Goal: Task Accomplishment & Management: Use online tool/utility

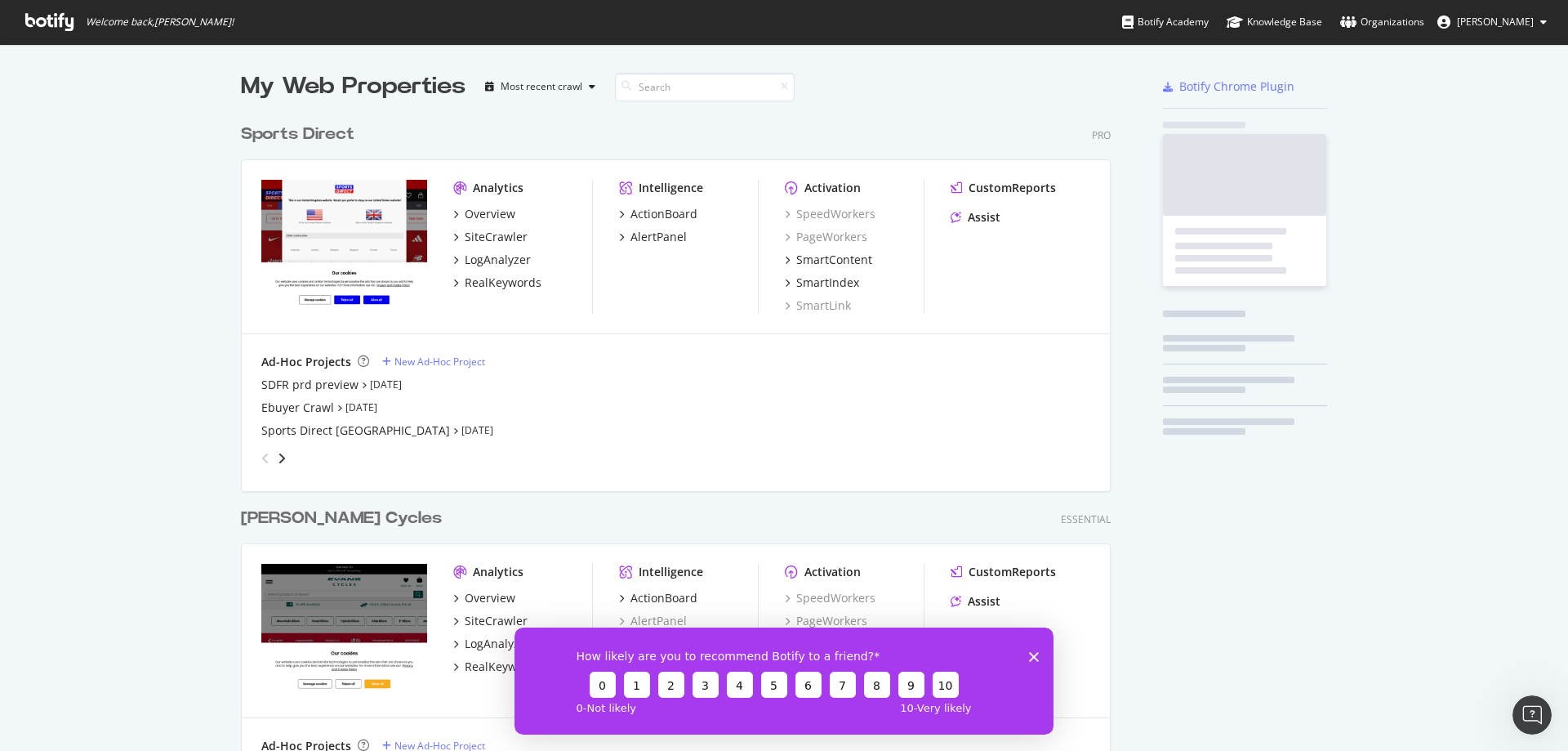
scroll to position [726, 870]
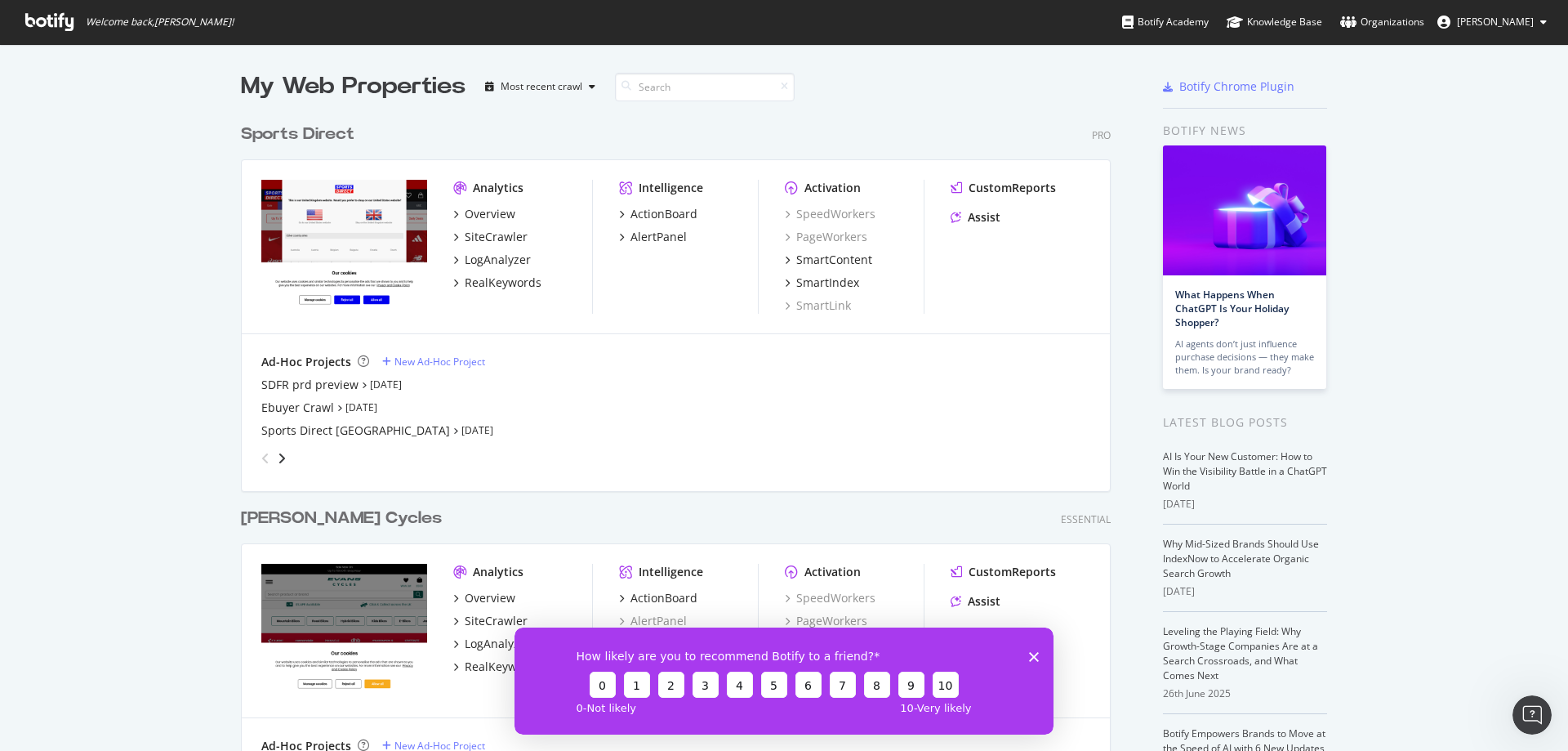
click at [312, 137] on div "Sports Direct" at bounding box center [298, 134] width 114 height 24
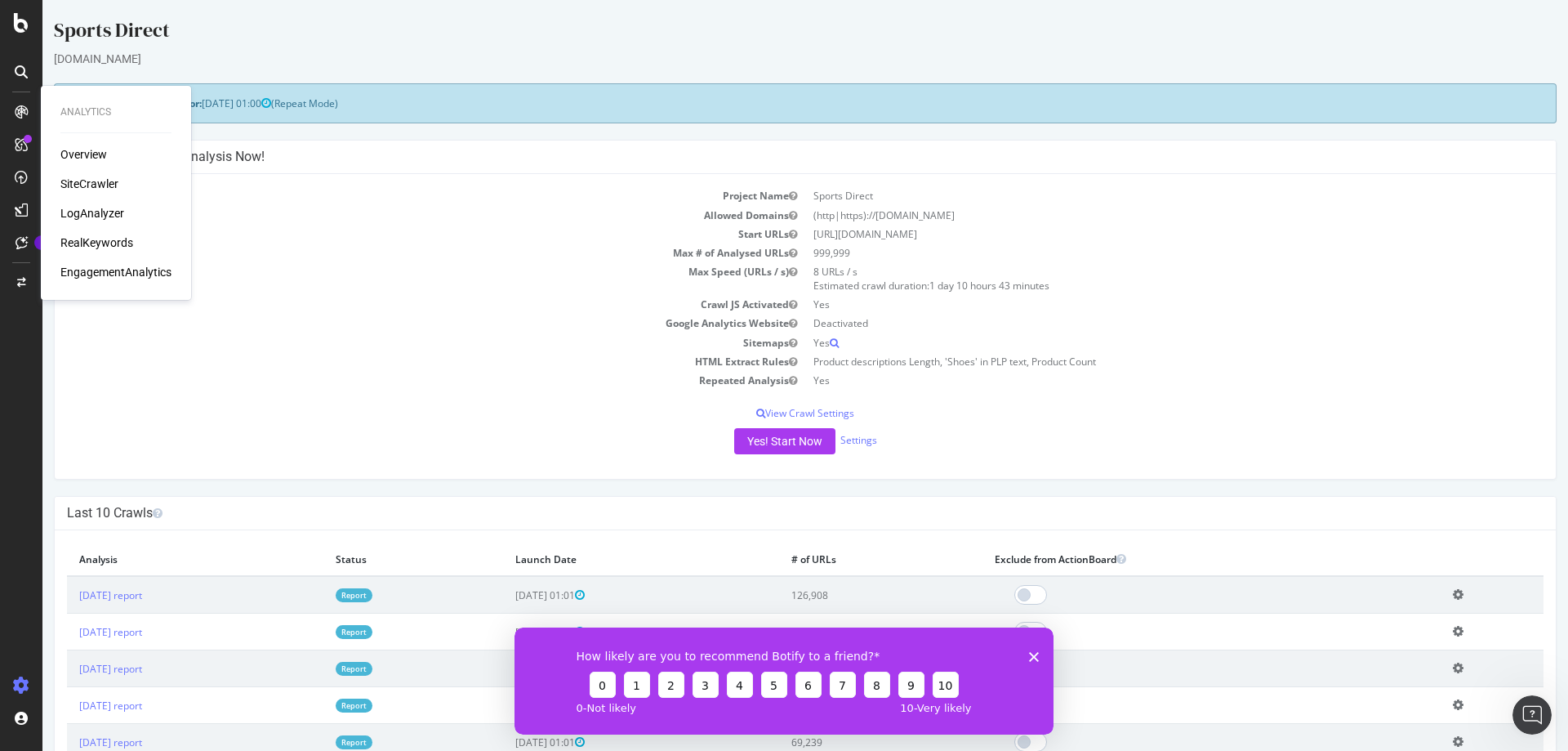
click at [101, 180] on div "SiteCrawler" at bounding box center [90, 183] width 58 height 16
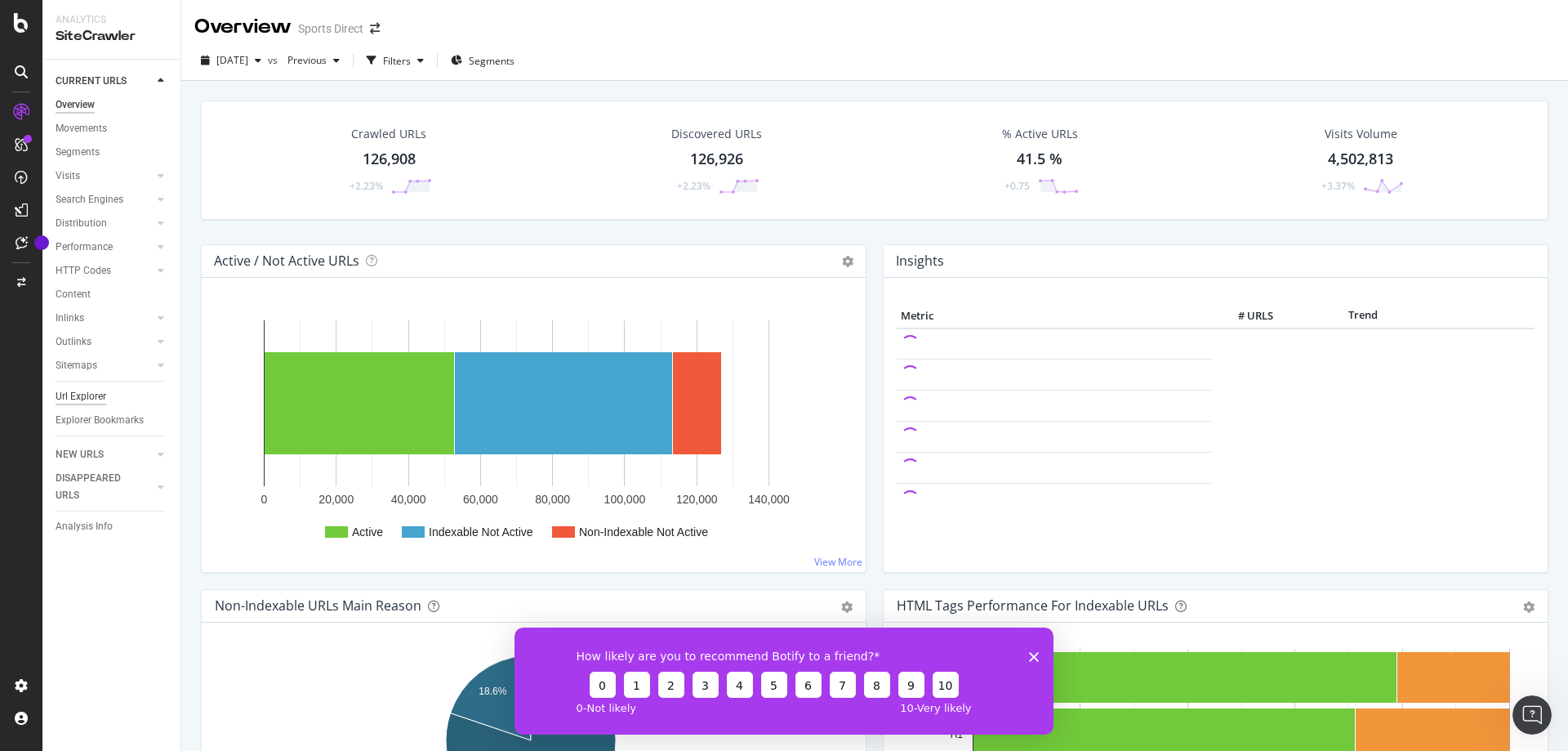
click at [62, 392] on div "Url Explorer" at bounding box center [80, 397] width 50 height 17
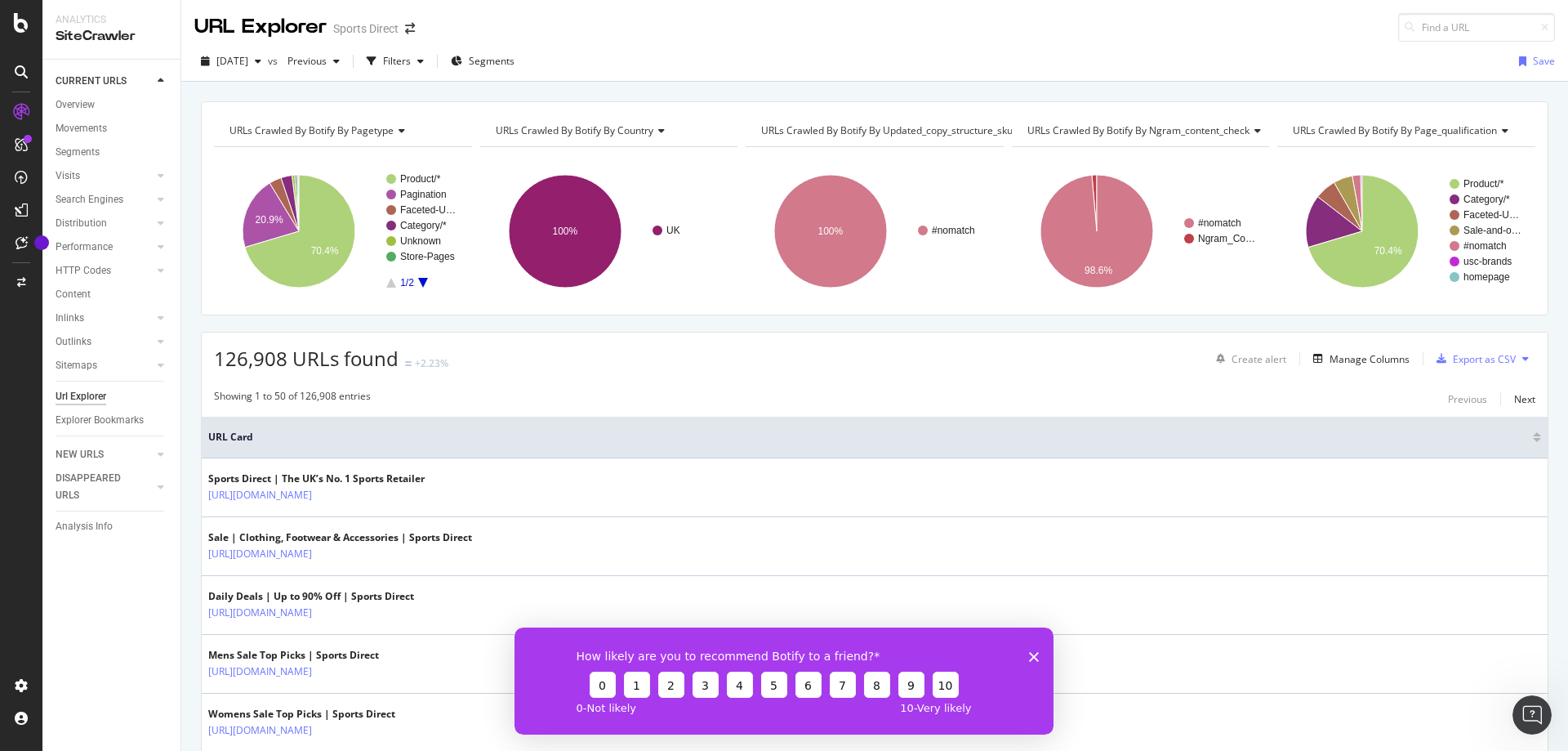
click at [1035, 653] on icon "Close survey" at bounding box center [1034, 655] width 9 height 9
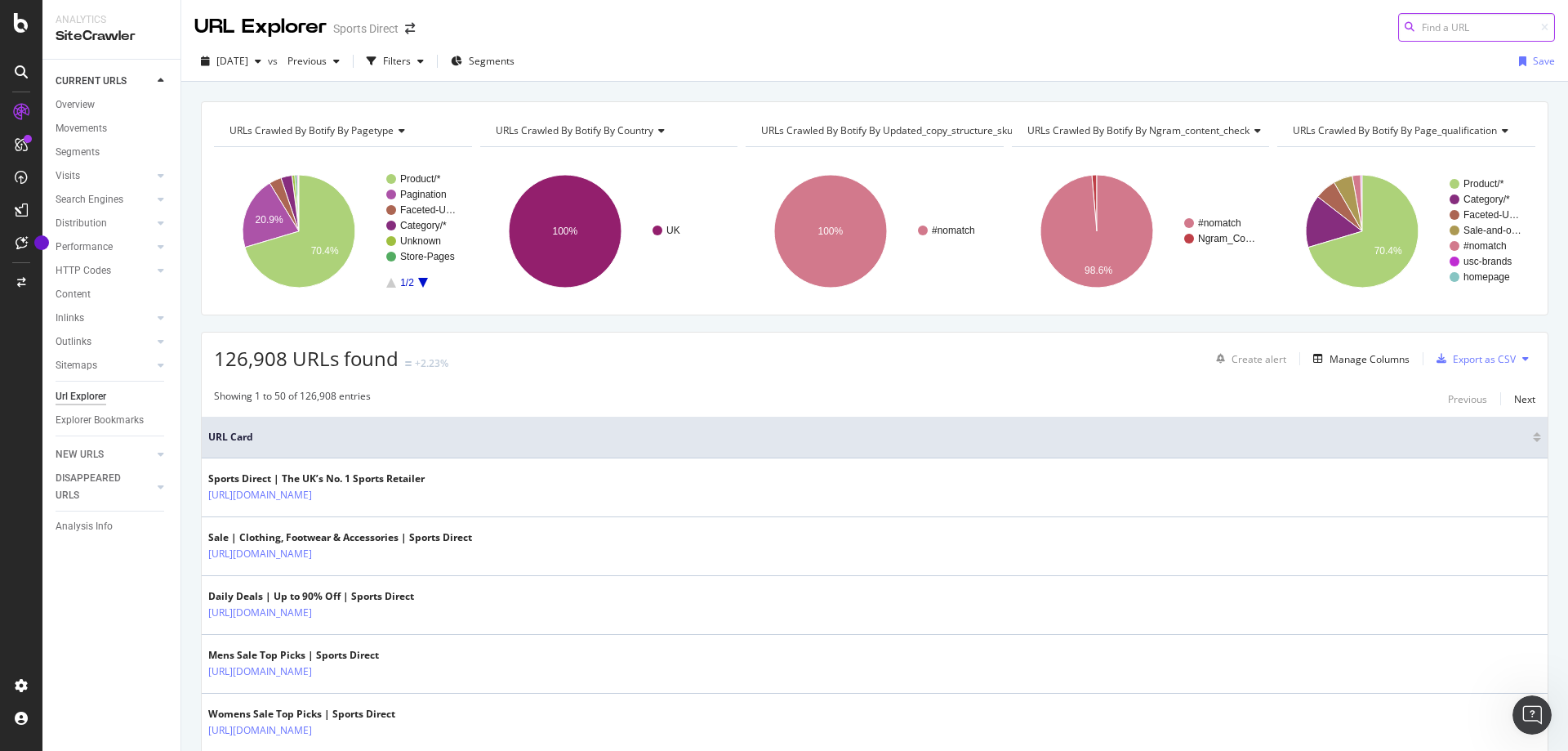
click at [1452, 33] on input at bounding box center [1476, 27] width 156 height 28
type input "/"
click at [1423, 27] on input "https;//[DOMAIN_NAME][URL]" at bounding box center [1476, 27] width 156 height 28
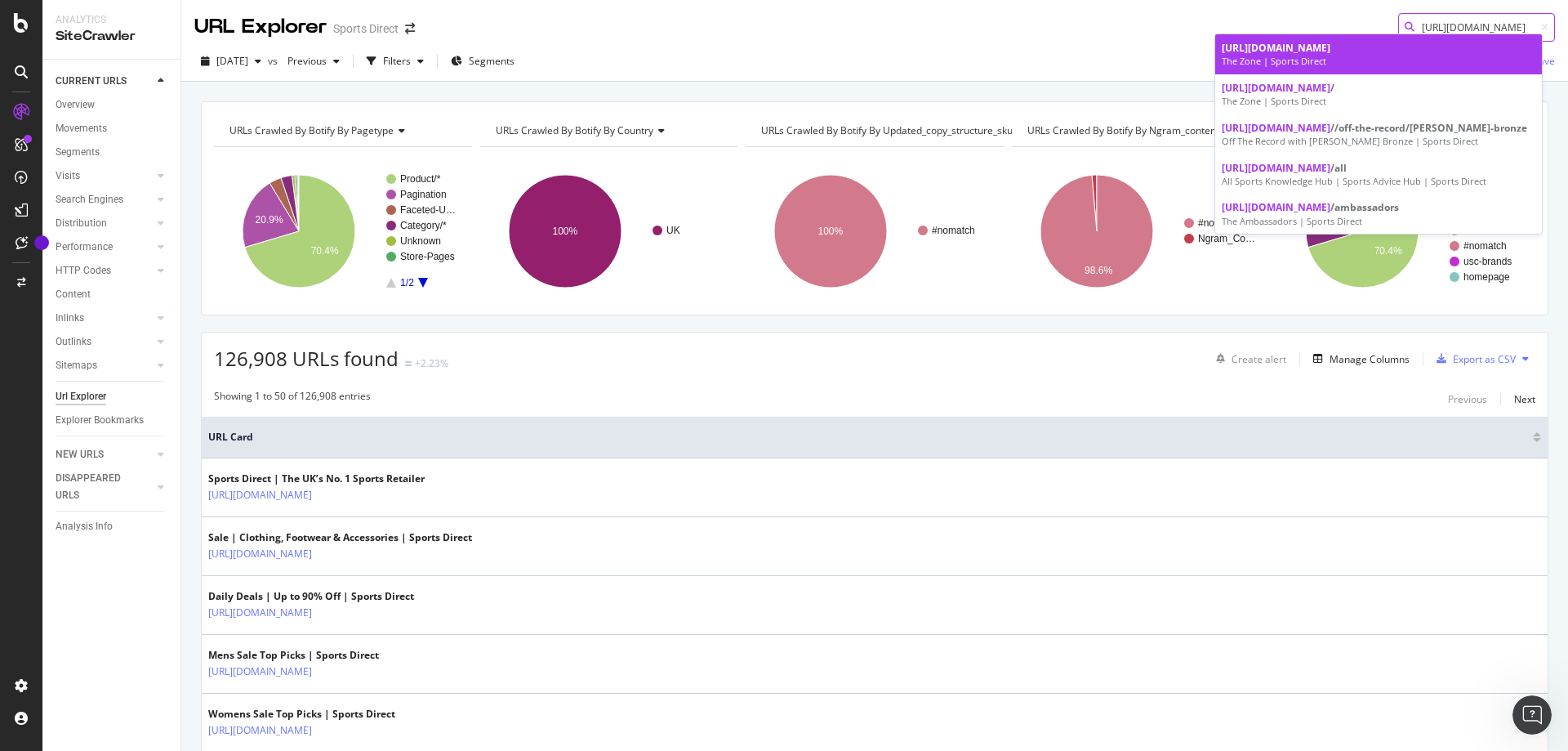
type input "[URL][DOMAIN_NAME]"
click at [1350, 57] on div "The Zone | Sports Direct" at bounding box center [1378, 61] width 314 height 13
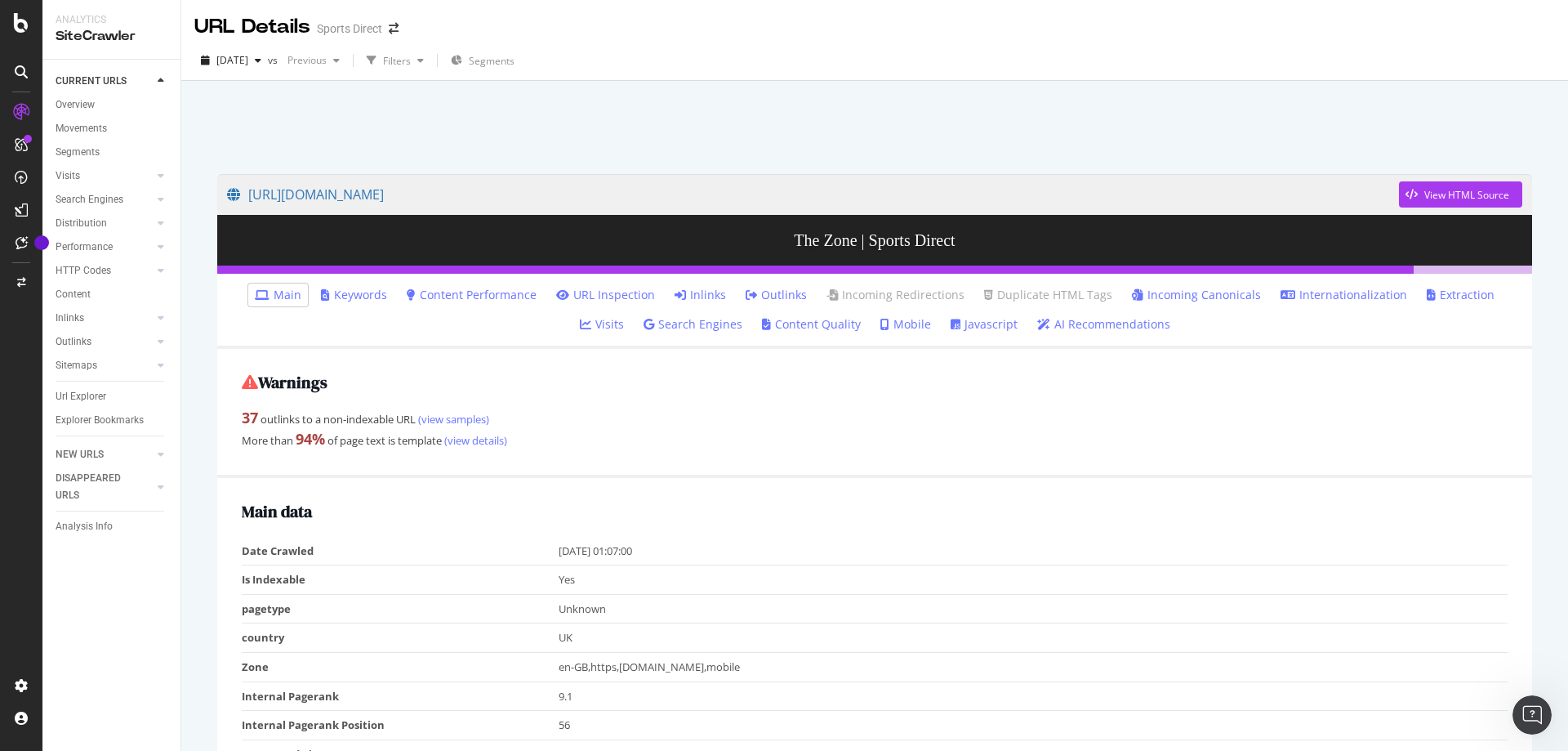
click at [624, 316] on link "Visits" at bounding box center [602, 324] width 44 height 16
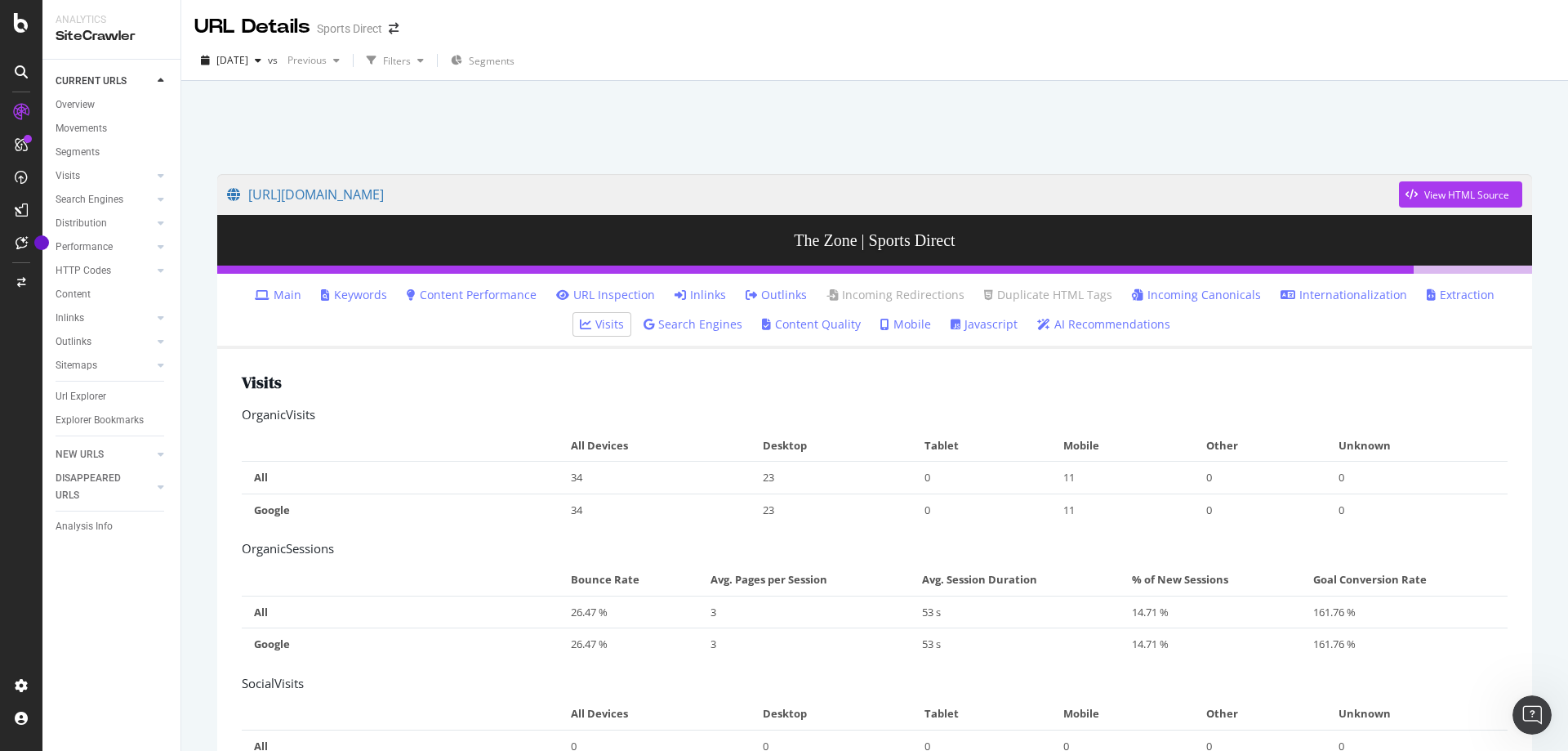
click at [675, 299] on link "Inlinks" at bounding box center [700, 294] width 51 height 16
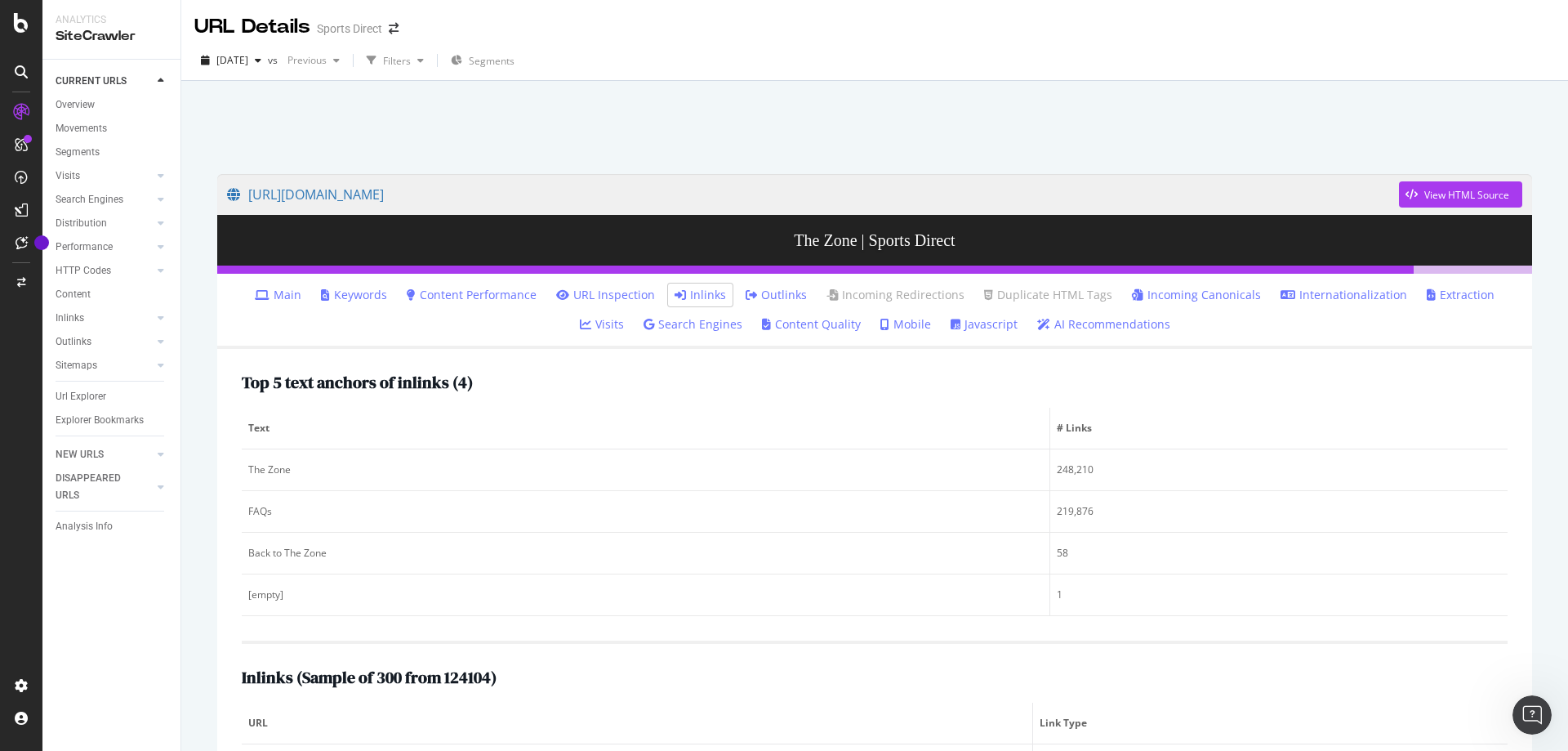
click at [746, 293] on link "Outlinks" at bounding box center [776, 294] width 62 height 16
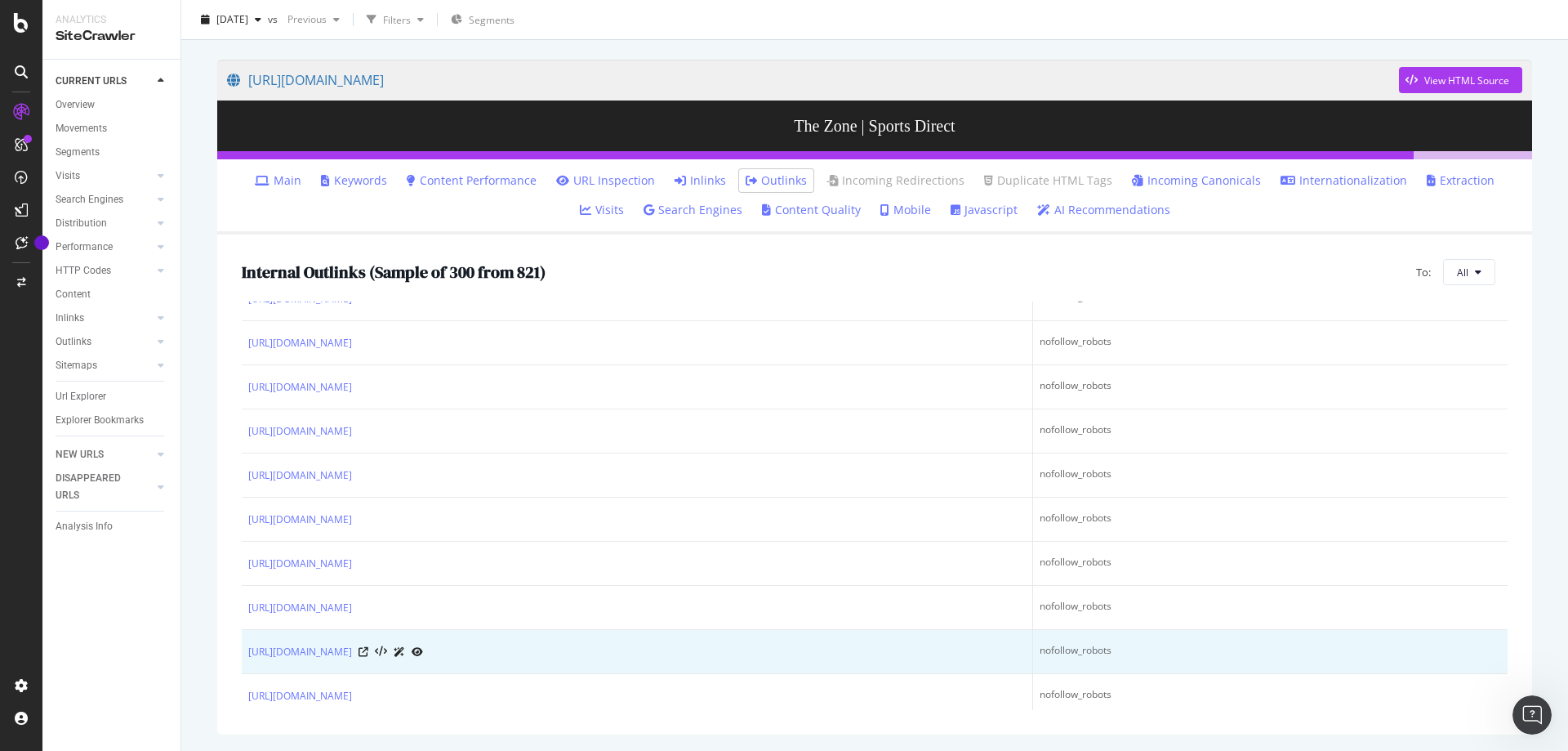
scroll to position [653, 0]
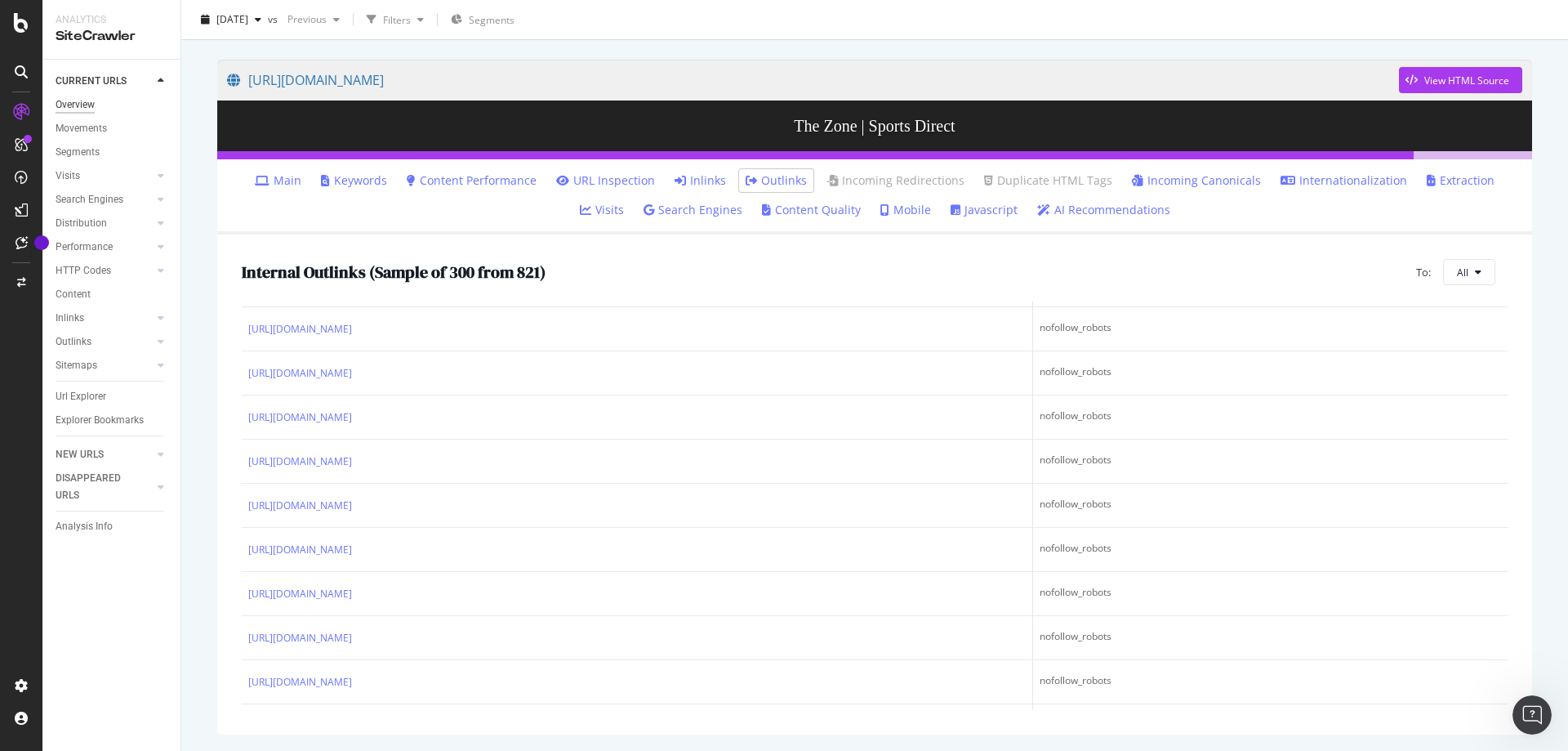
click at [79, 107] on div "Overview" at bounding box center [75, 105] width 39 height 17
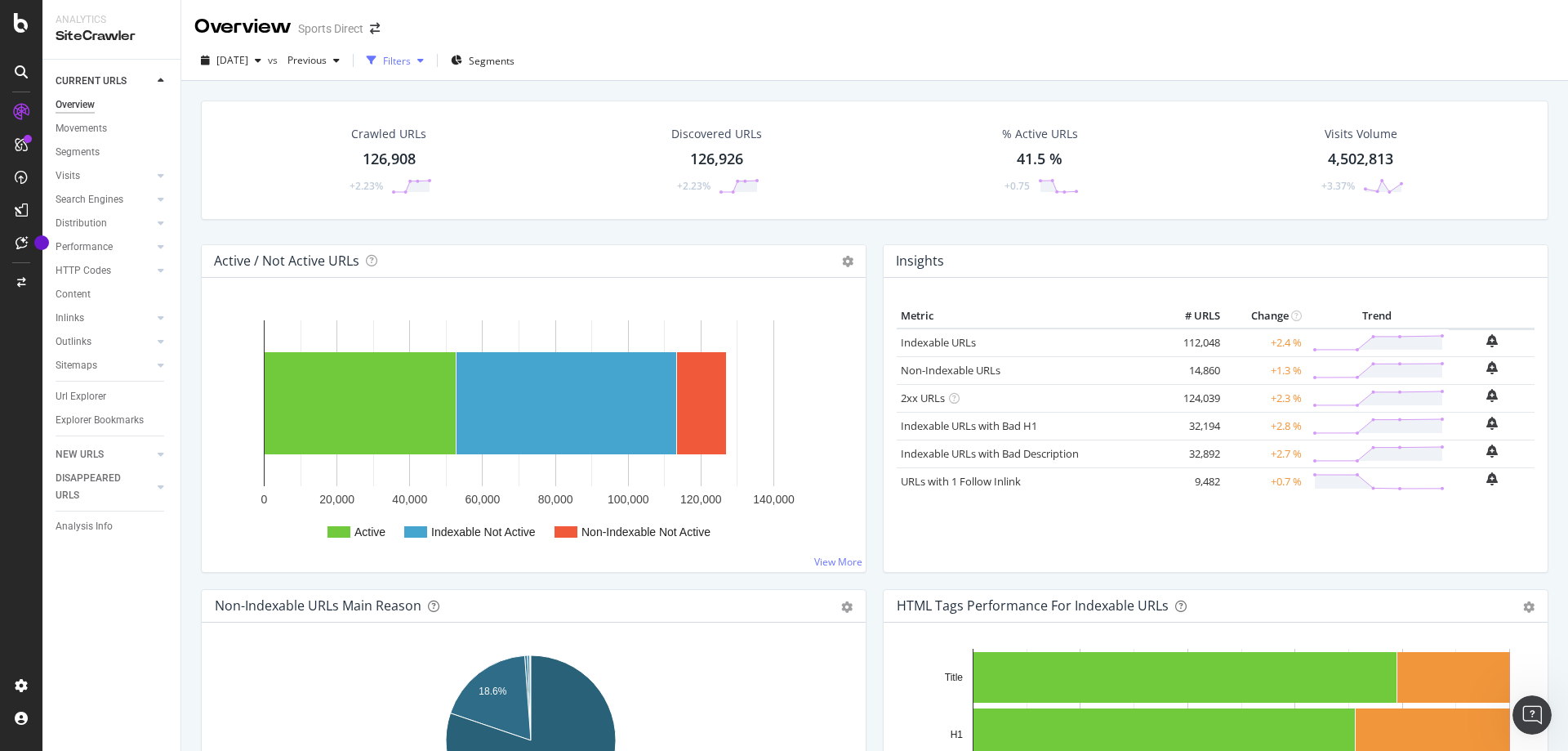
click at [410, 62] on div "Filters" at bounding box center [397, 61] width 27 height 14
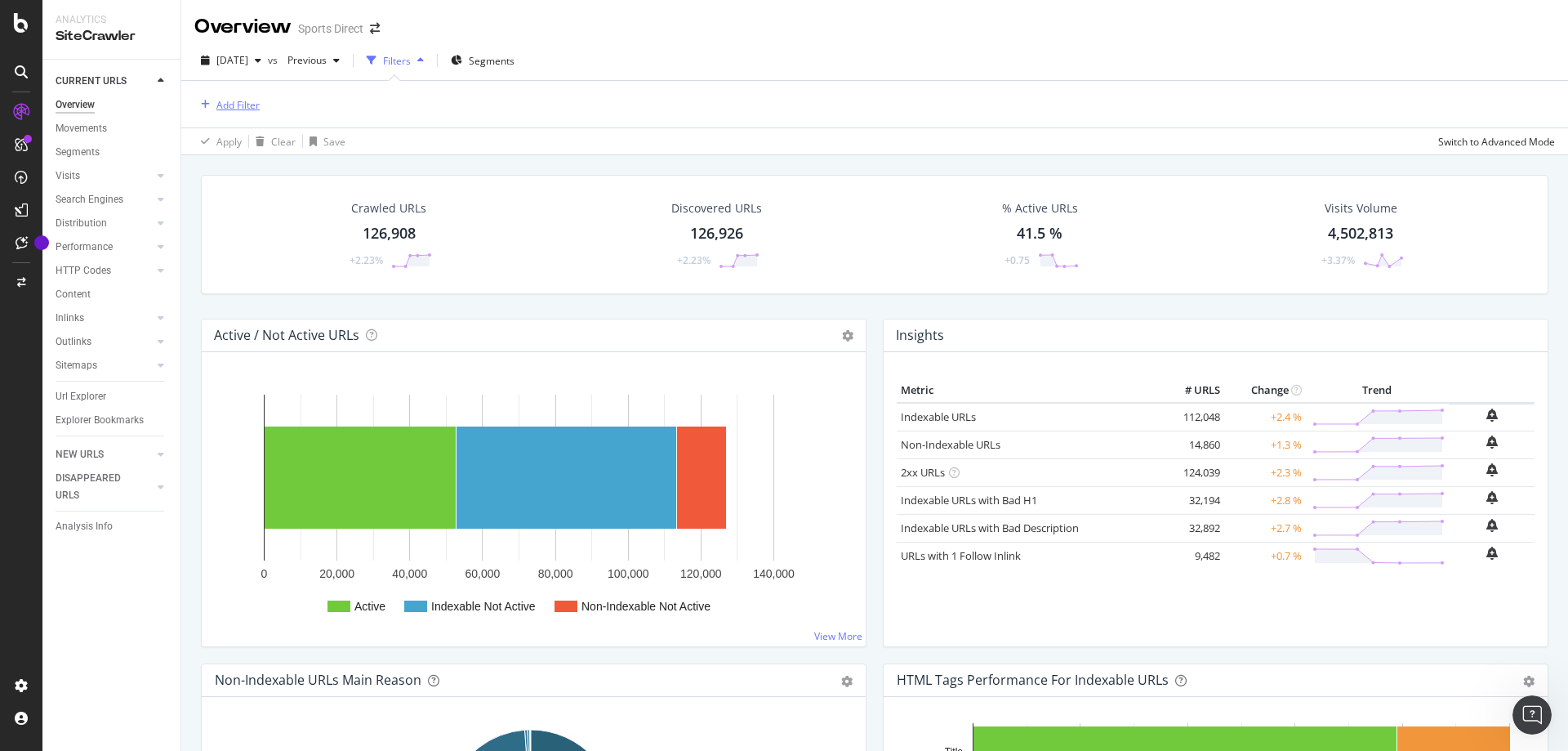
click at [227, 98] on div "Add Filter" at bounding box center [238, 105] width 44 height 14
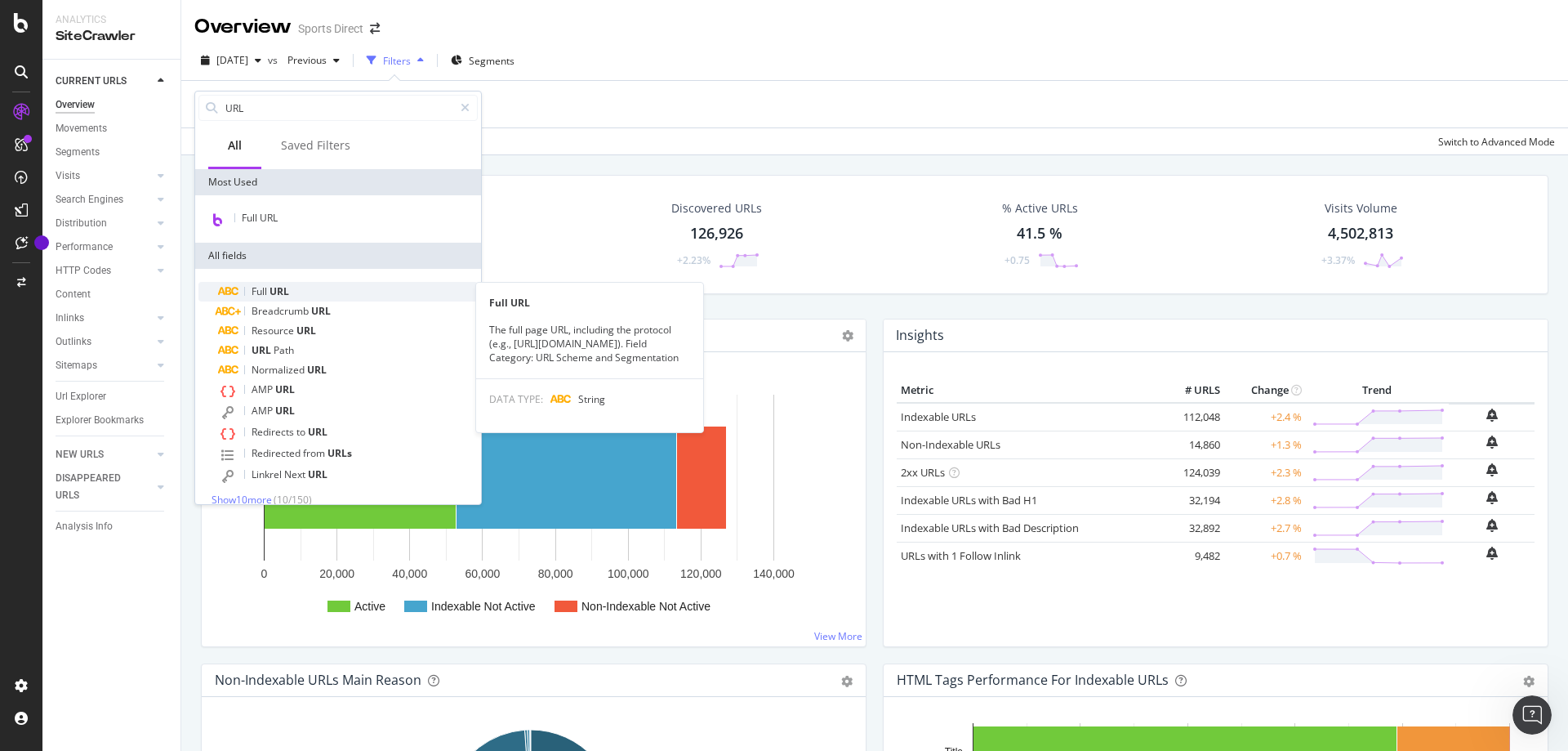
type input "URL"
click at [282, 290] on span "URL" at bounding box center [279, 291] width 20 height 14
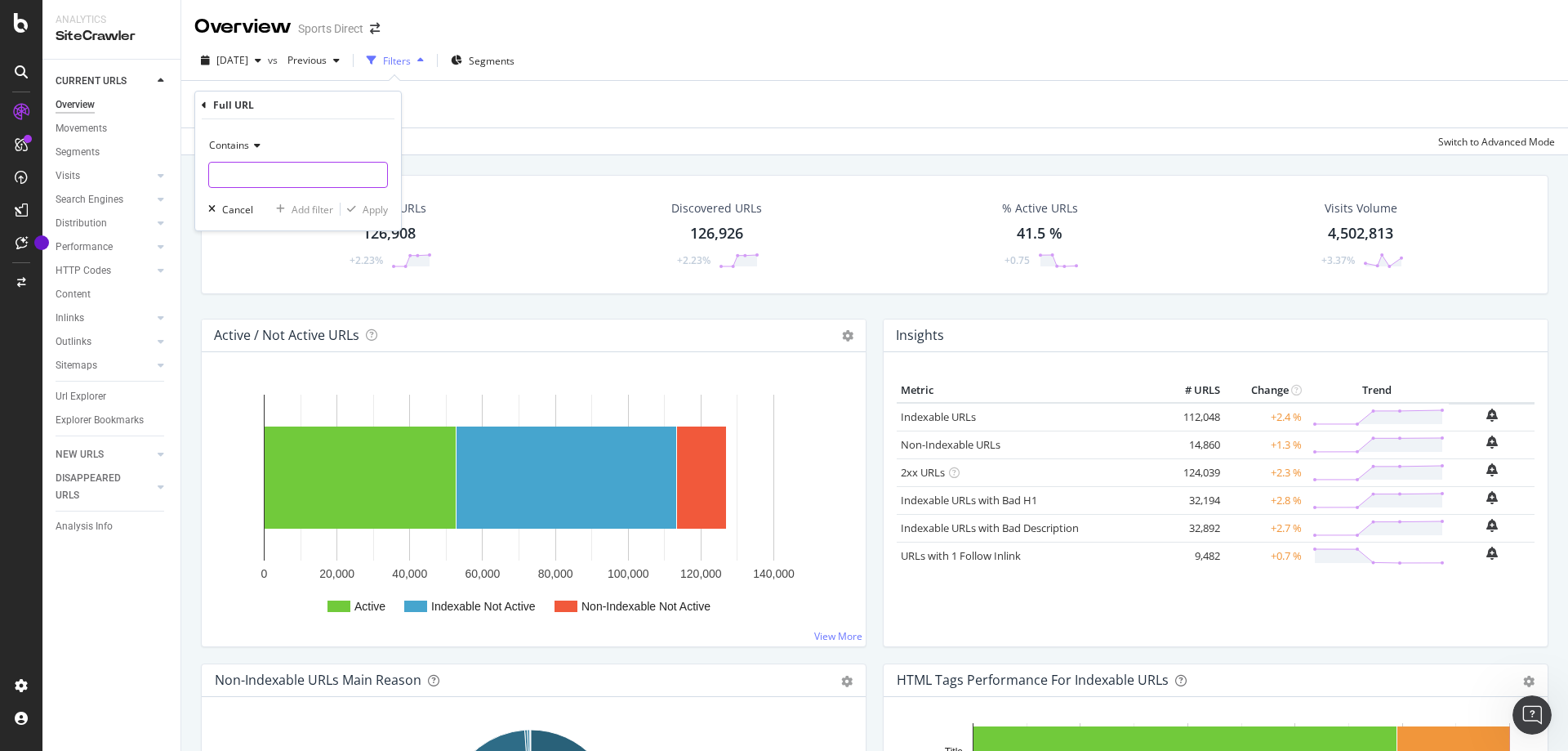
click at [243, 169] on input "text" at bounding box center [298, 174] width 178 height 27
type input "/the-zone"
click at [363, 210] on div "Apply" at bounding box center [375, 210] width 26 height 14
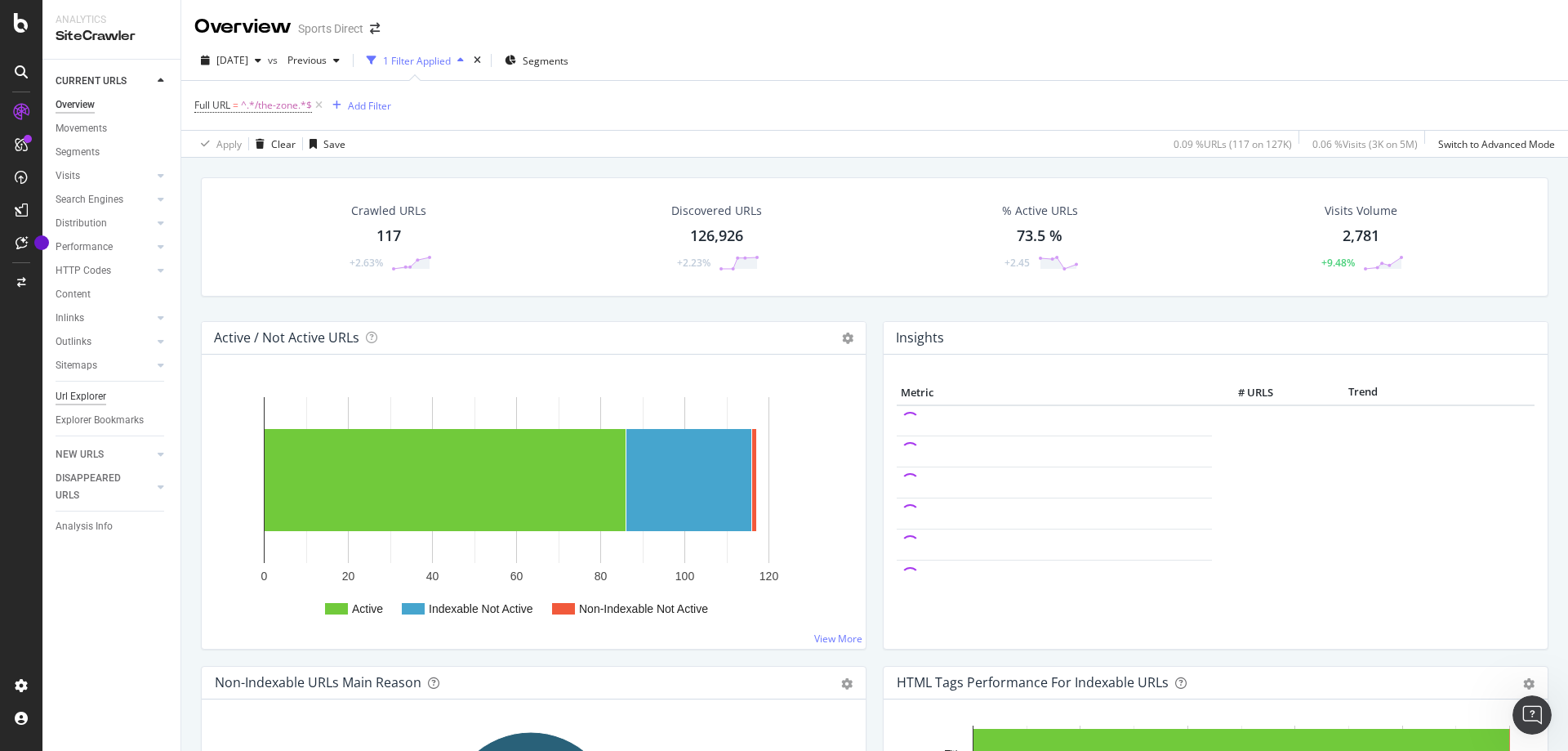
click at [85, 392] on div "Url Explorer" at bounding box center [80, 397] width 50 height 17
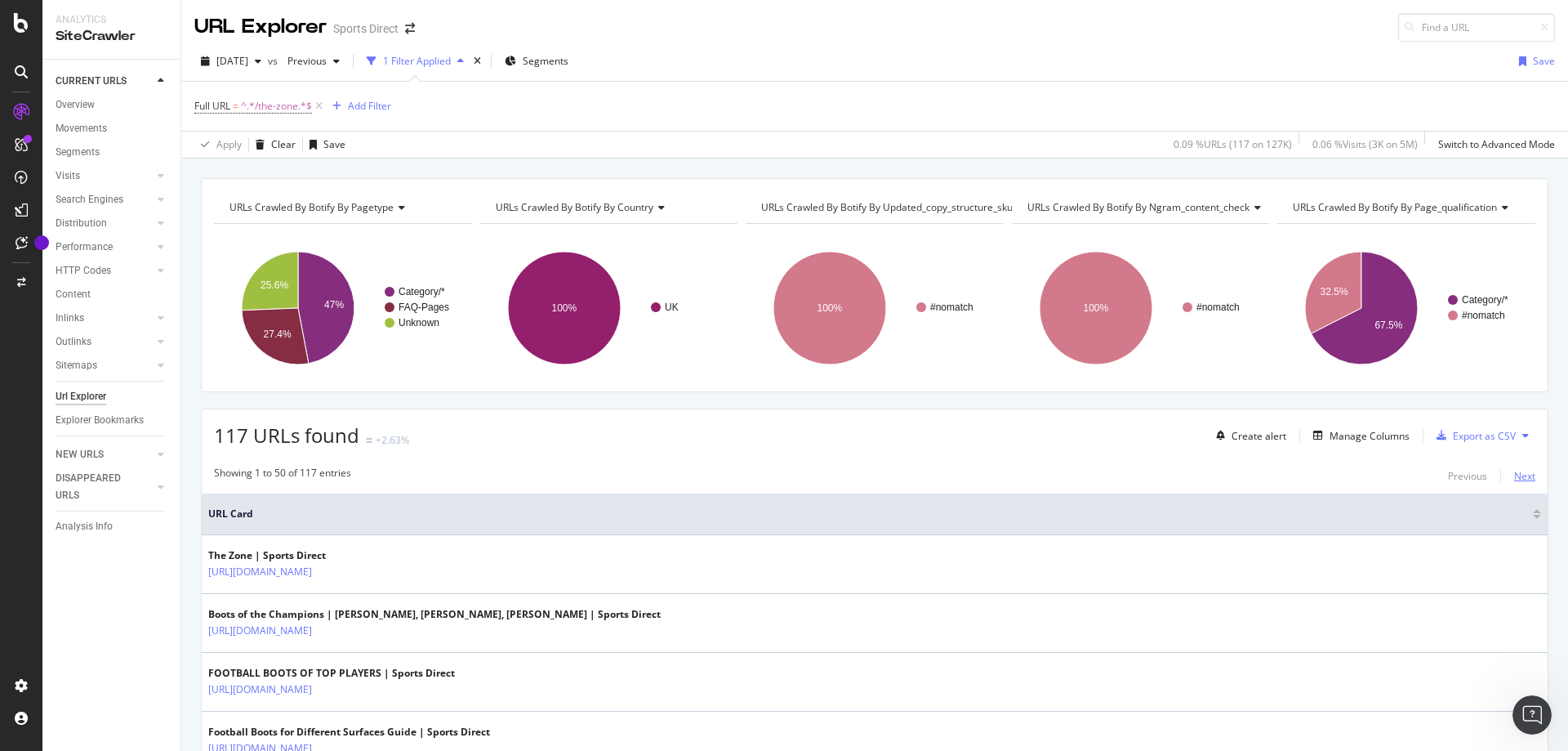
click at [1517, 466] on div "Next" at bounding box center [1524, 475] width 21 height 18
click at [1518, 475] on div "Next" at bounding box center [1524, 476] width 21 height 14
click at [451, 67] on div "1 Filter Applied" at bounding box center [416, 61] width 68 height 14
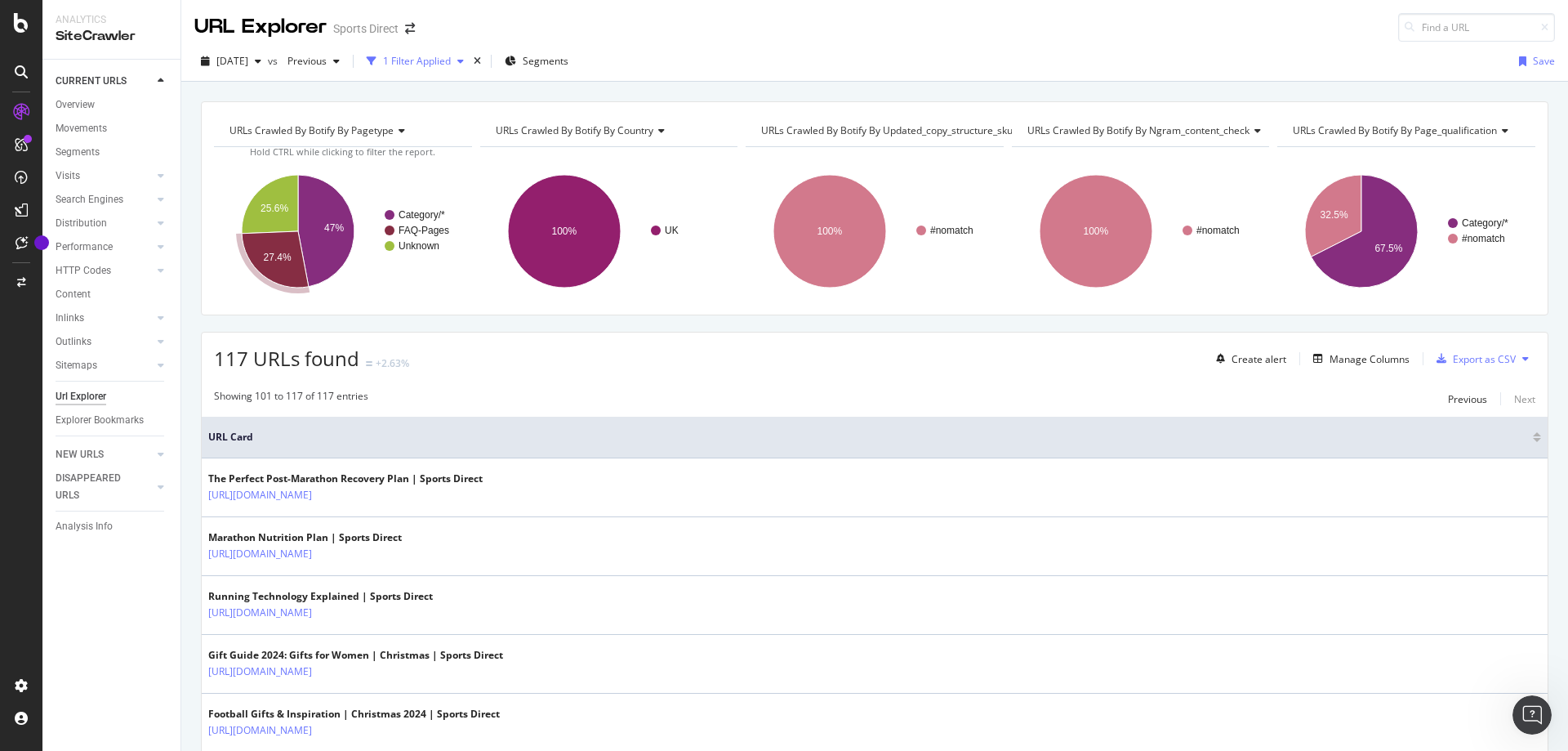
click at [451, 67] on div "1 Filter Applied" at bounding box center [416, 61] width 68 height 14
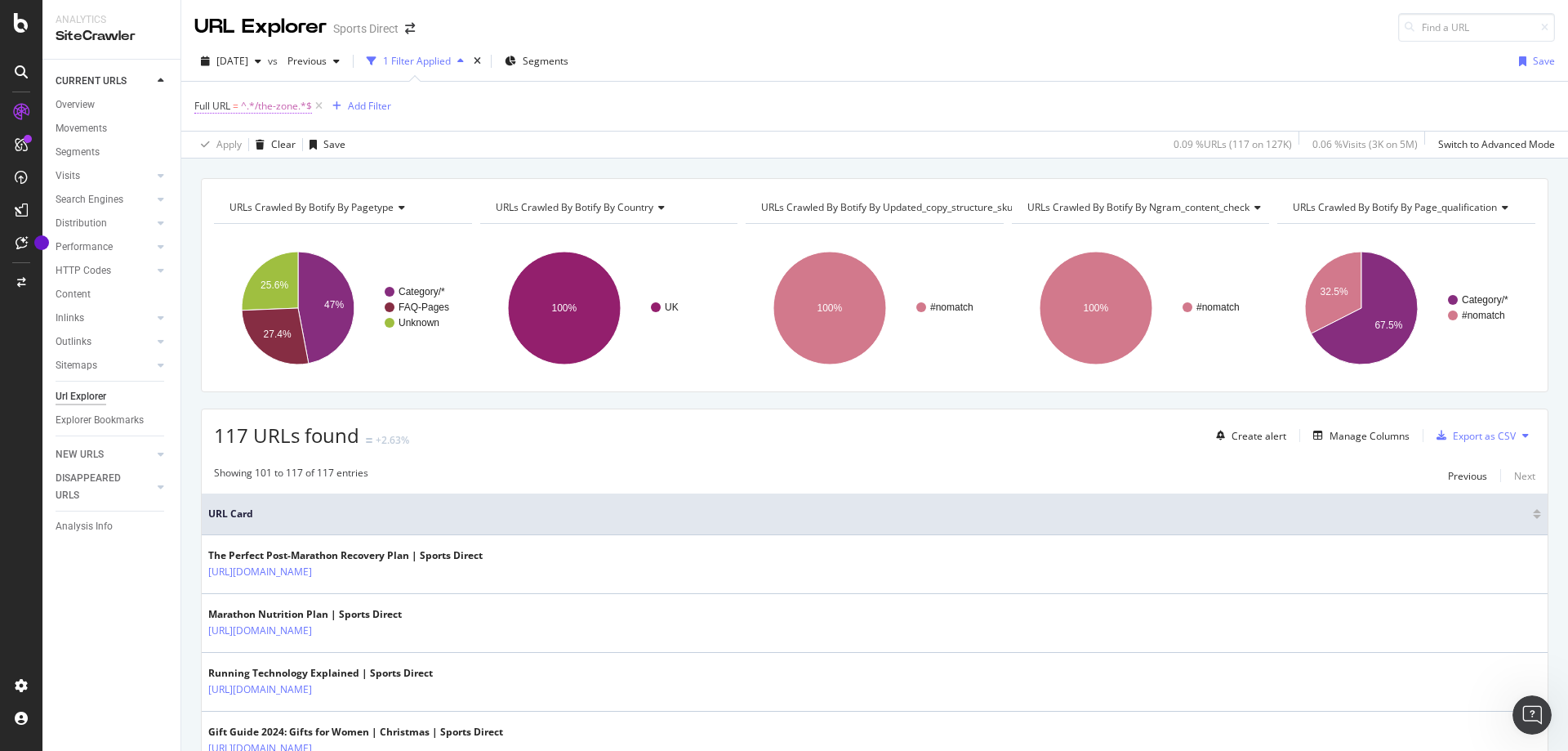
click at [265, 102] on span "^.*/the-zone.*$" at bounding box center [276, 106] width 71 height 23
click at [287, 171] on input "/the-zone" at bounding box center [286, 174] width 155 height 27
type input "/the-zone/off-the-record"
click at [368, 204] on div "Apply" at bounding box center [375, 209] width 26 height 14
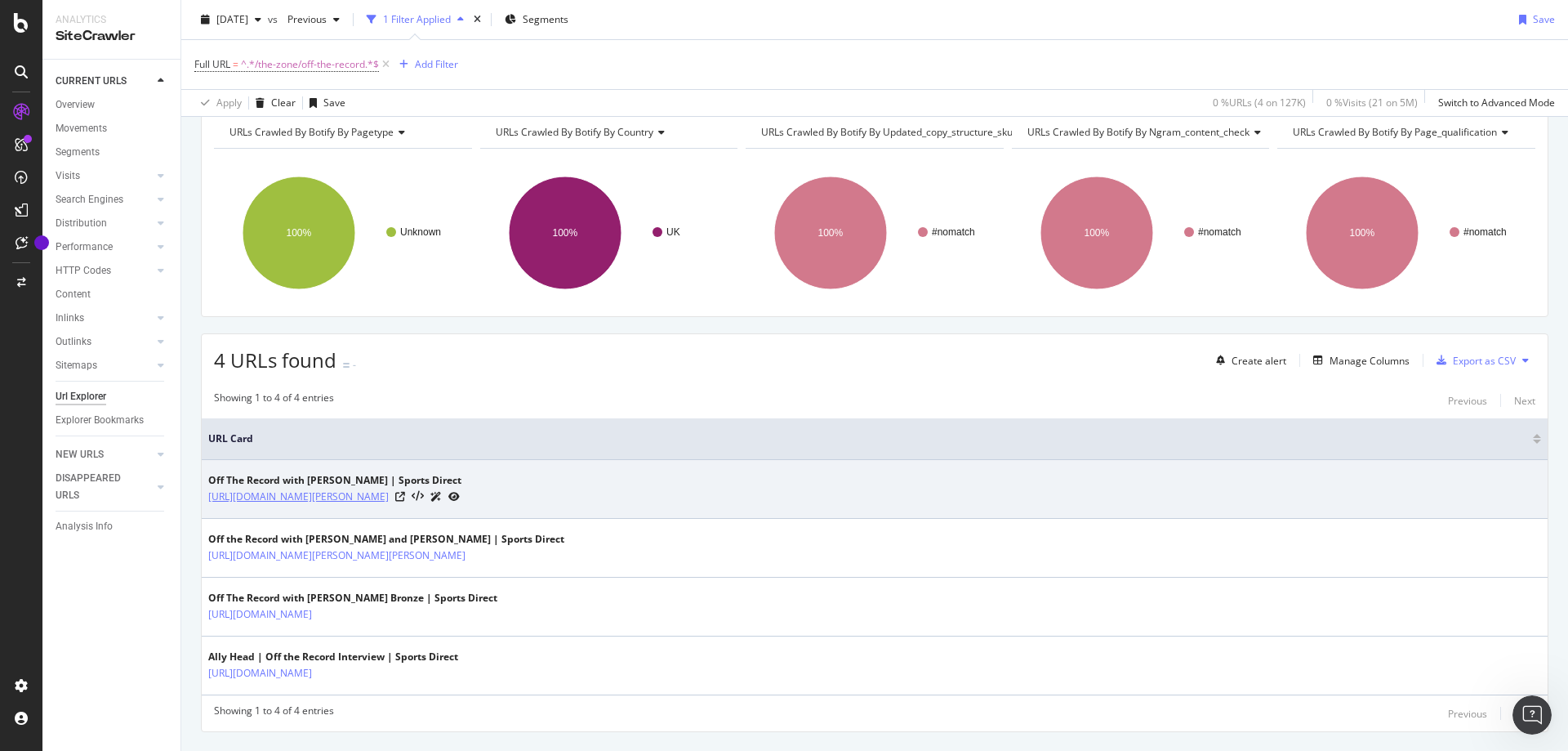
scroll to position [114, 0]
